Goal: Check status: Check status

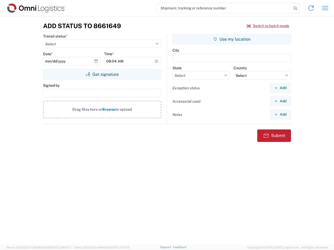
click at [224, 8] on input "search" at bounding box center [223, 8] width 135 height 10
click at [295, 8] on icon at bounding box center [295, 8] width 7 height 7
click at [311, 8] on icon at bounding box center [311, 8] width 8 height 8
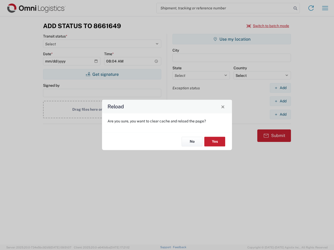
click at [268, 26] on div "Reload Are you sure, you want to clear cache and reload the page? No Yes" at bounding box center [167, 125] width 334 height 250
click at [102, 74] on div "Reload Are you sure, you want to clear cache and reload the page? No Yes" at bounding box center [167, 125] width 334 height 250
click at [232, 39] on div "Reload Are you sure, you want to clear cache and reload the page? No Yes" at bounding box center [167, 125] width 334 height 250
click at [280, 88] on div "Reload Are you sure, you want to clear cache and reload the page? No Yes" at bounding box center [167, 125] width 334 height 250
click at [280, 101] on div "Reload Are you sure, you want to clear cache and reload the page? No Yes" at bounding box center [167, 125] width 334 height 250
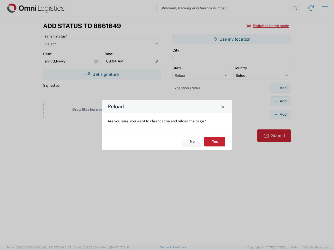
click at [280, 114] on div "Reload Are you sure, you want to clear cache and reload the page? No Yes" at bounding box center [167, 125] width 334 height 250
